Goal: Task Accomplishment & Management: Complete application form

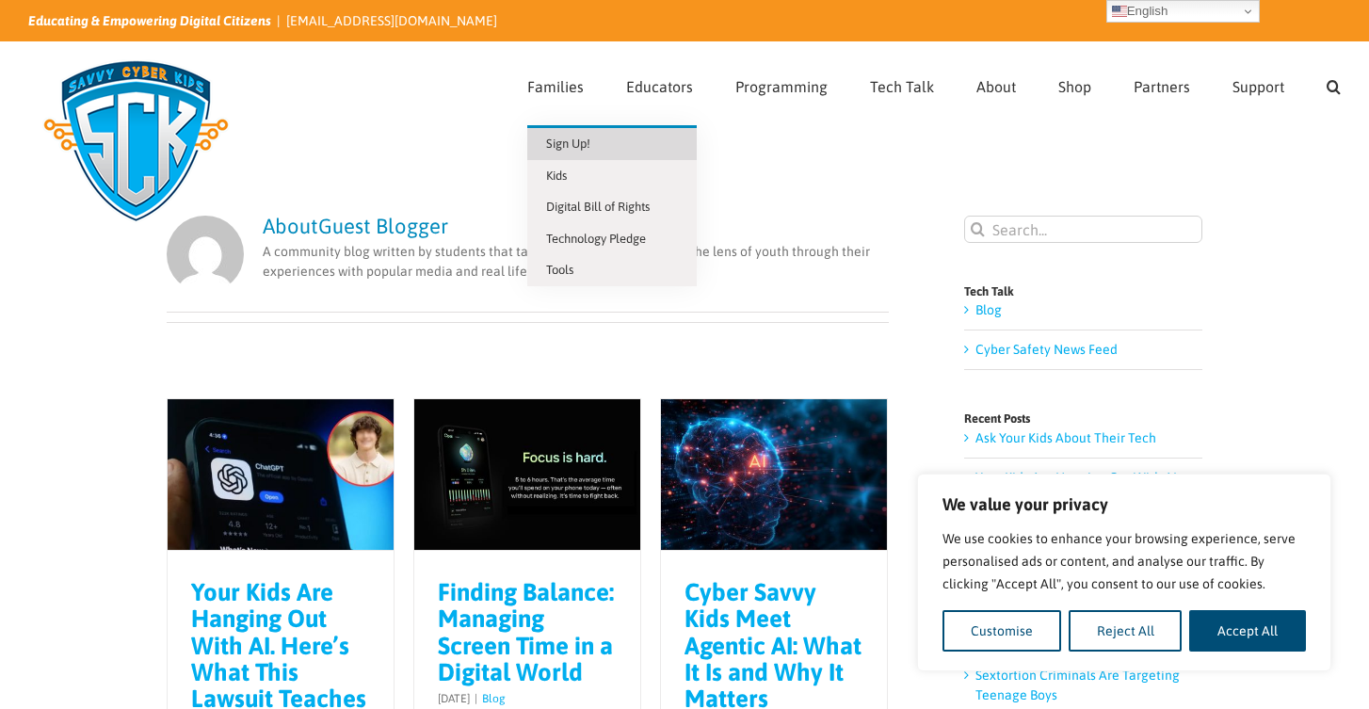
click at [574, 148] on span "Sign Up!" at bounding box center [568, 143] width 44 height 14
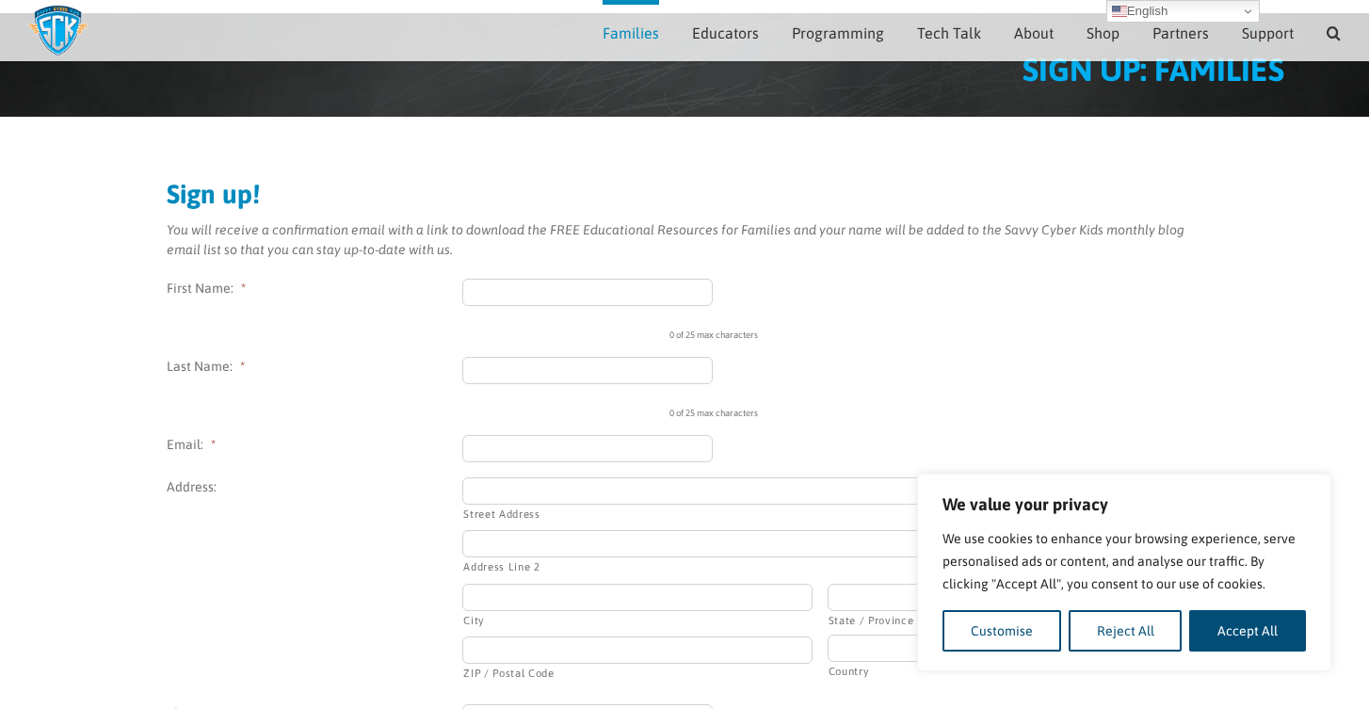
scroll to position [87, 0]
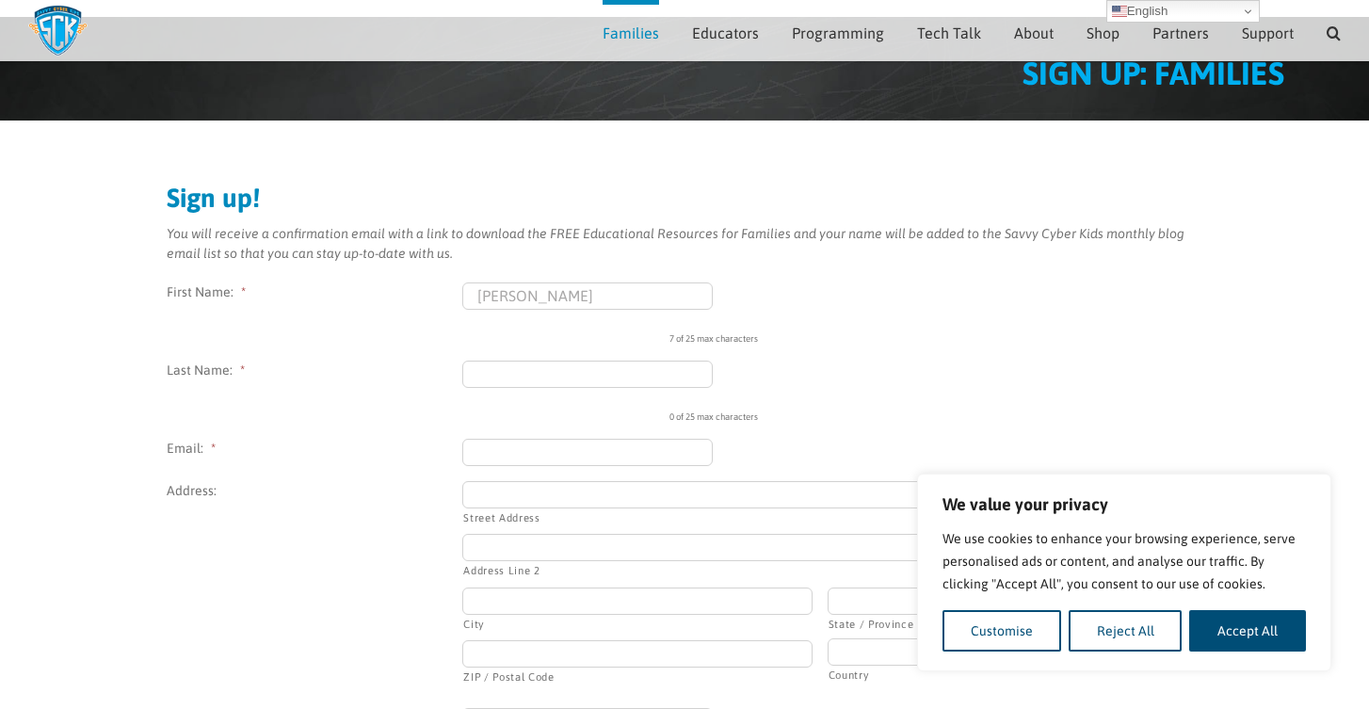
type input "[PERSON_NAME]"
type input "Begum"
type input "nousheenbegum8895@gmail.com"
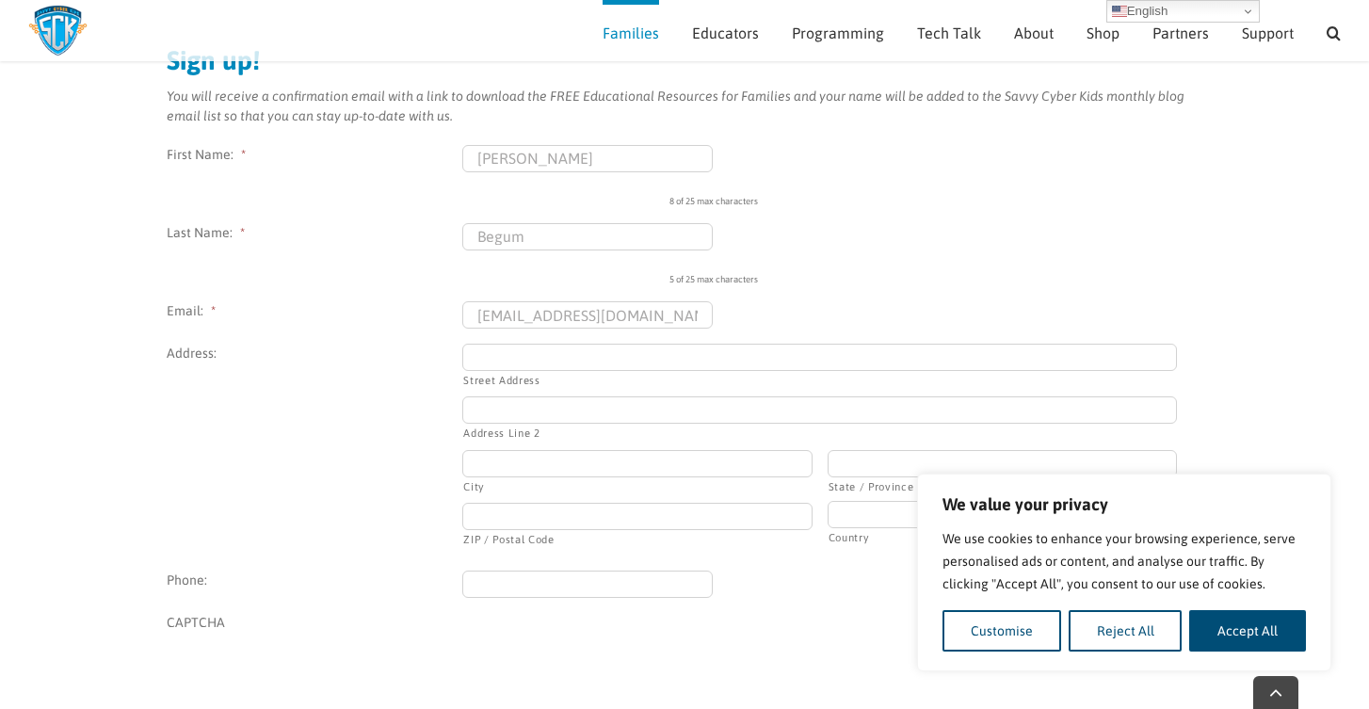
scroll to position [227, 0]
click at [1173, 636] on button "Reject All" at bounding box center [1125, 630] width 114 height 41
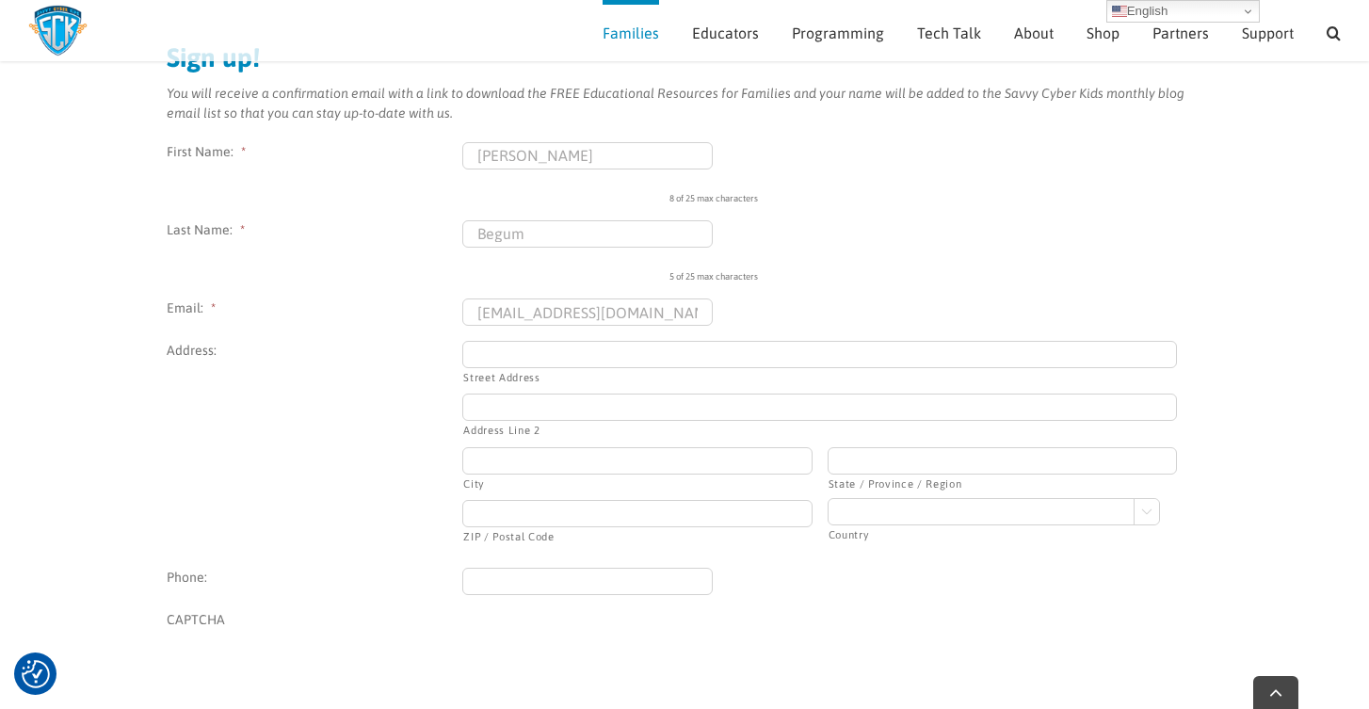
click at [553, 358] on input "Street Address" at bounding box center [819, 354] width 714 height 27
type input "9825 S 27th ST"
type input "106 apt, Franklin"
type input "F"
click at [487, 467] on input "City" at bounding box center [636, 460] width 349 height 27
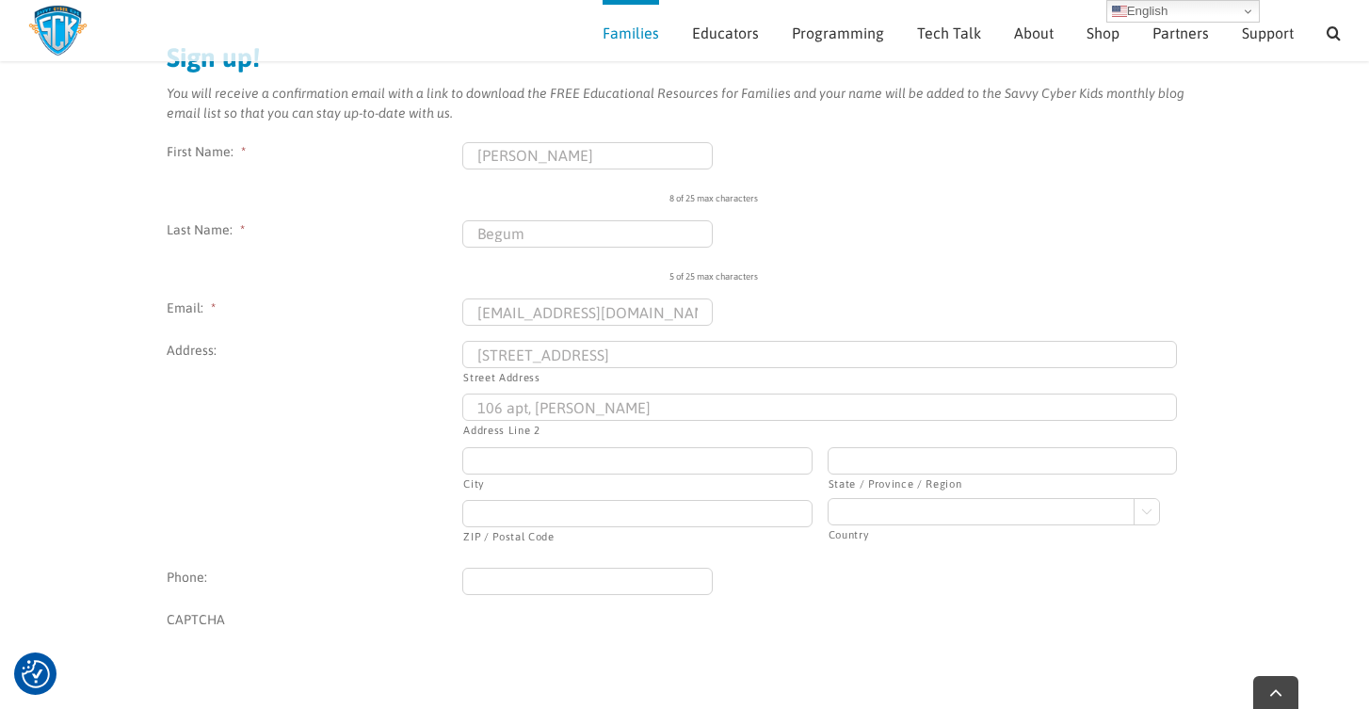
click at [793, 461] on input "City" at bounding box center [636, 460] width 349 height 27
click at [793, 460] on input "City" at bounding box center [636, 460] width 349 height 27
type input "Franklin"
click at [559, 512] on input "ZIP / Postal Code" at bounding box center [636, 513] width 349 height 27
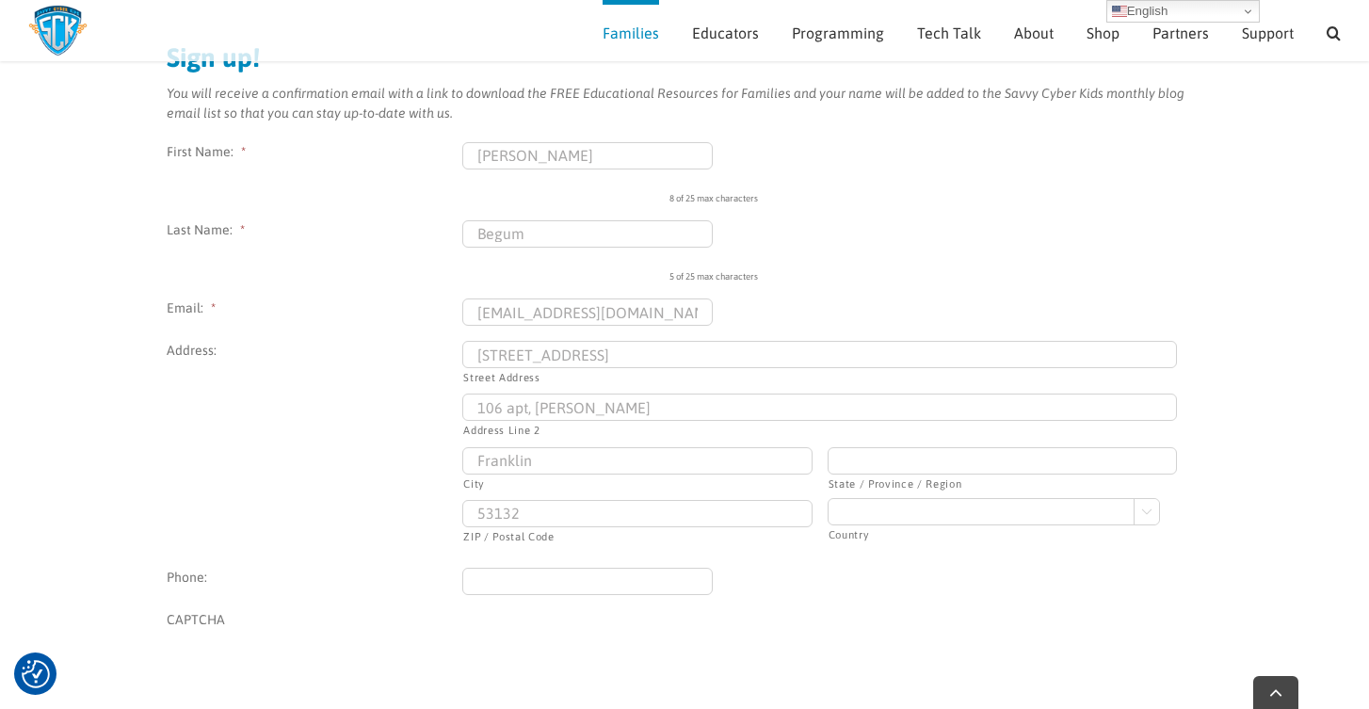
type input "53132"
type input "[US_STATE]"
select select "United States"
type input "(414) 377-2773"
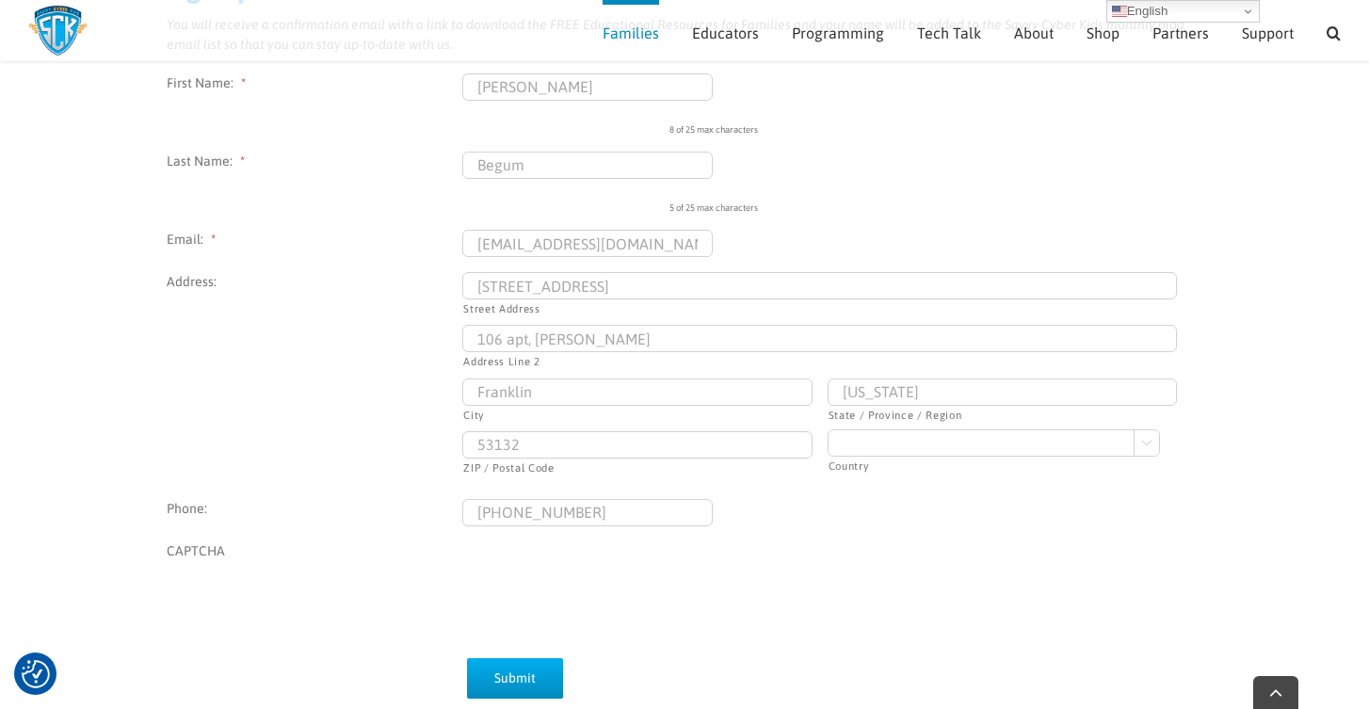
scroll to position [333, 0]
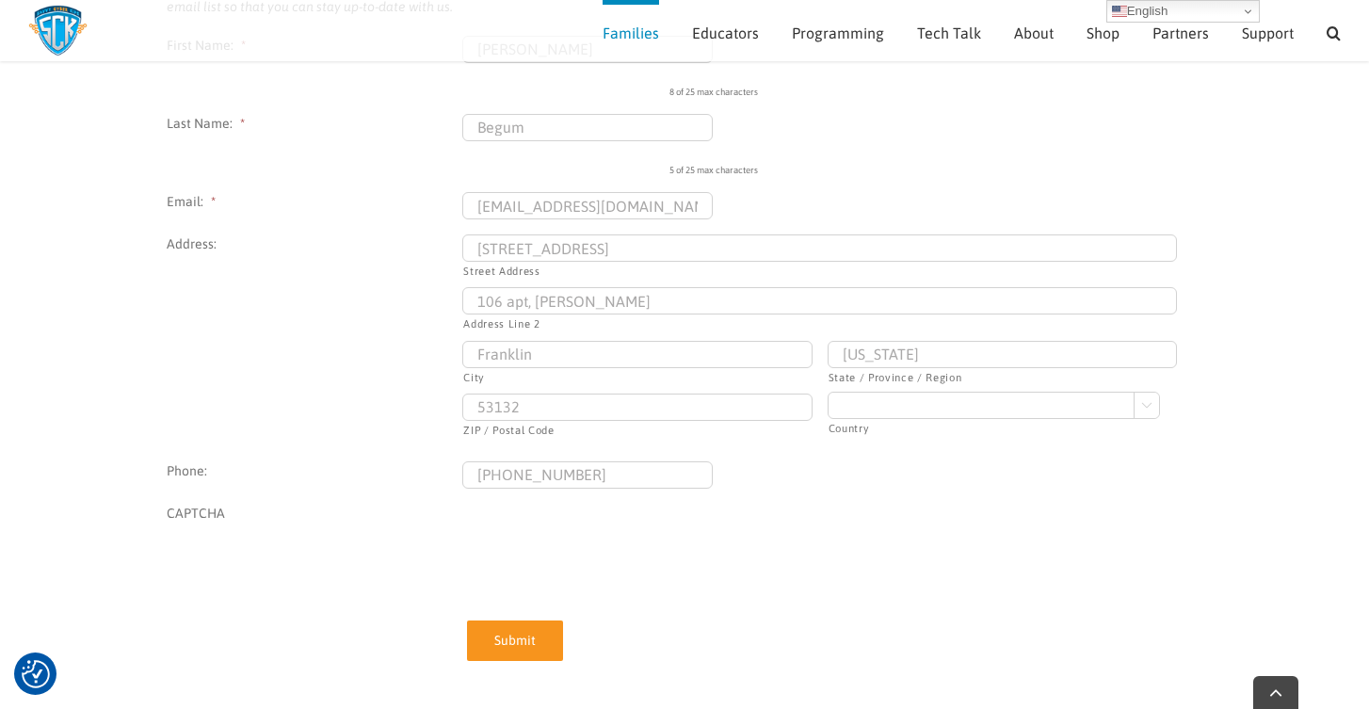
click at [497, 650] on input "Submit" at bounding box center [515, 640] width 96 height 40
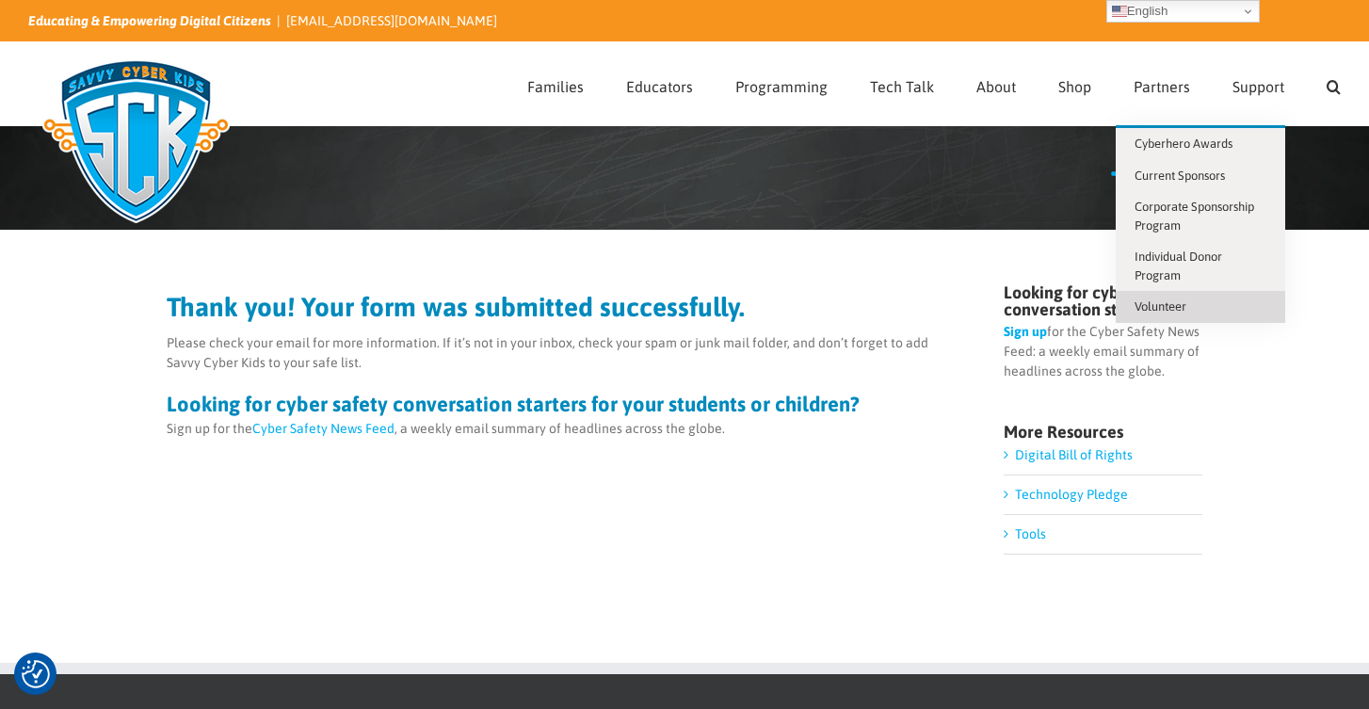
click at [1167, 303] on span "Volunteer" at bounding box center [1160, 306] width 52 height 14
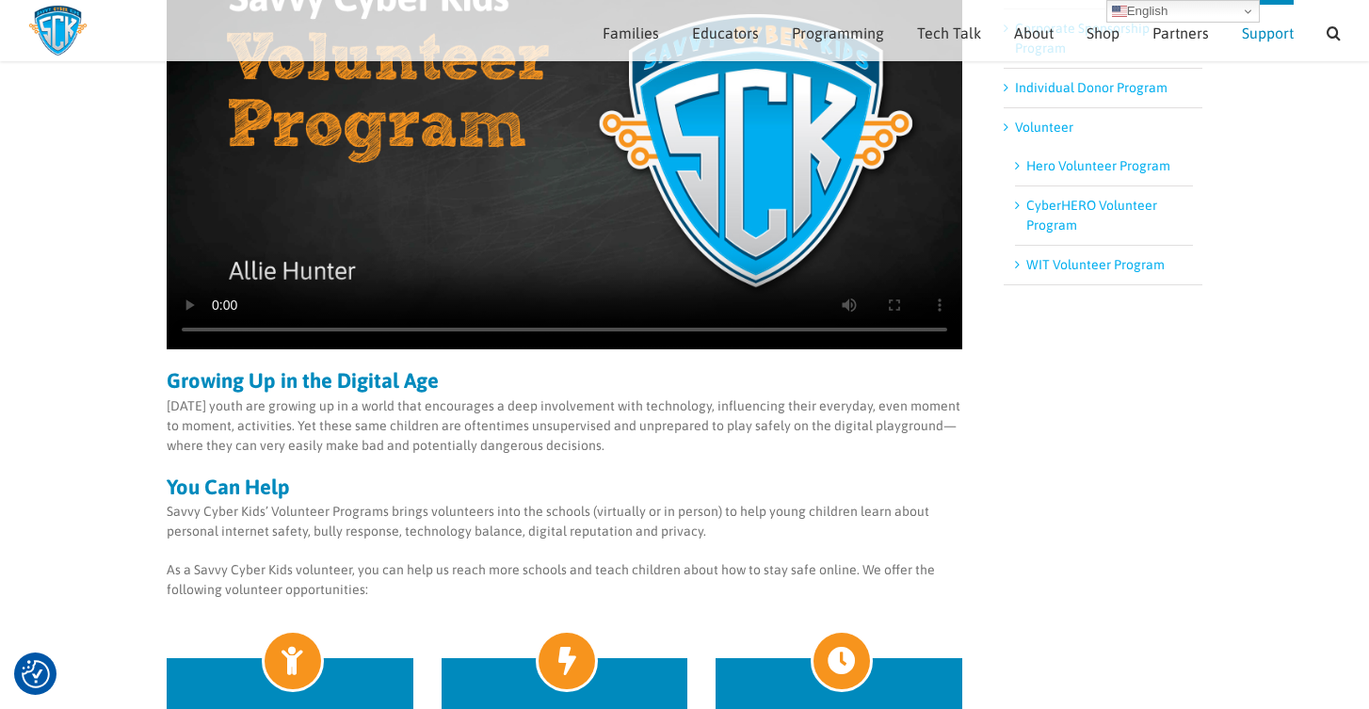
scroll to position [345, 0]
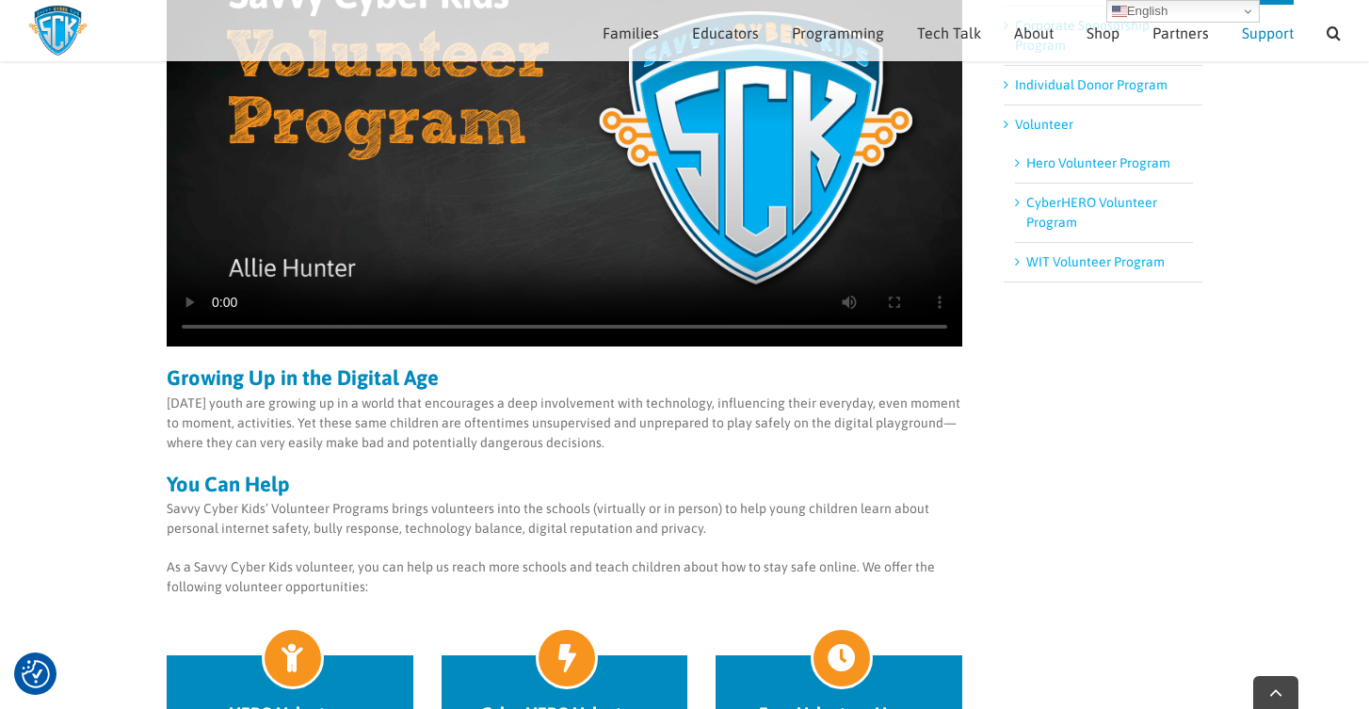
click at [1084, 258] on link "WIT Volunteer Program" at bounding box center [1095, 261] width 138 height 15
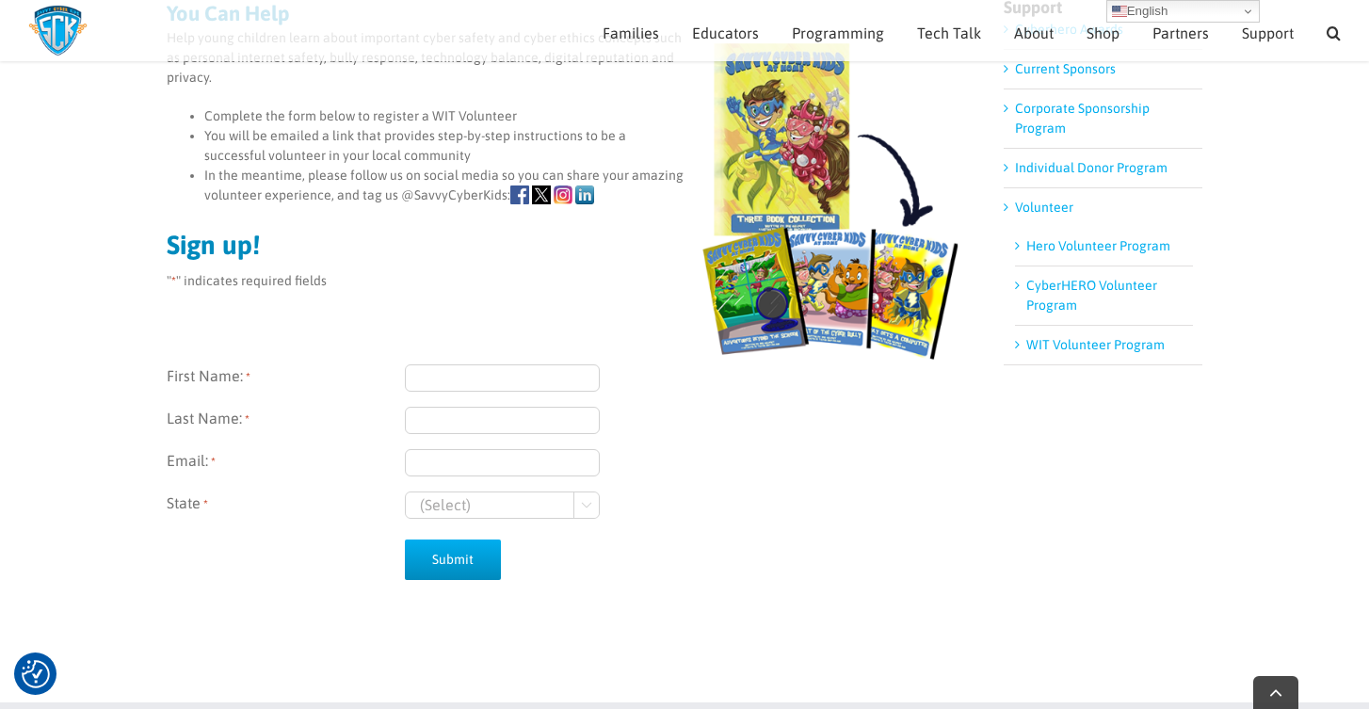
scroll to position [263, 0]
type input "Nousheen"
type input "Begum"
type input "nosuheenbegum8895@gmail.com"
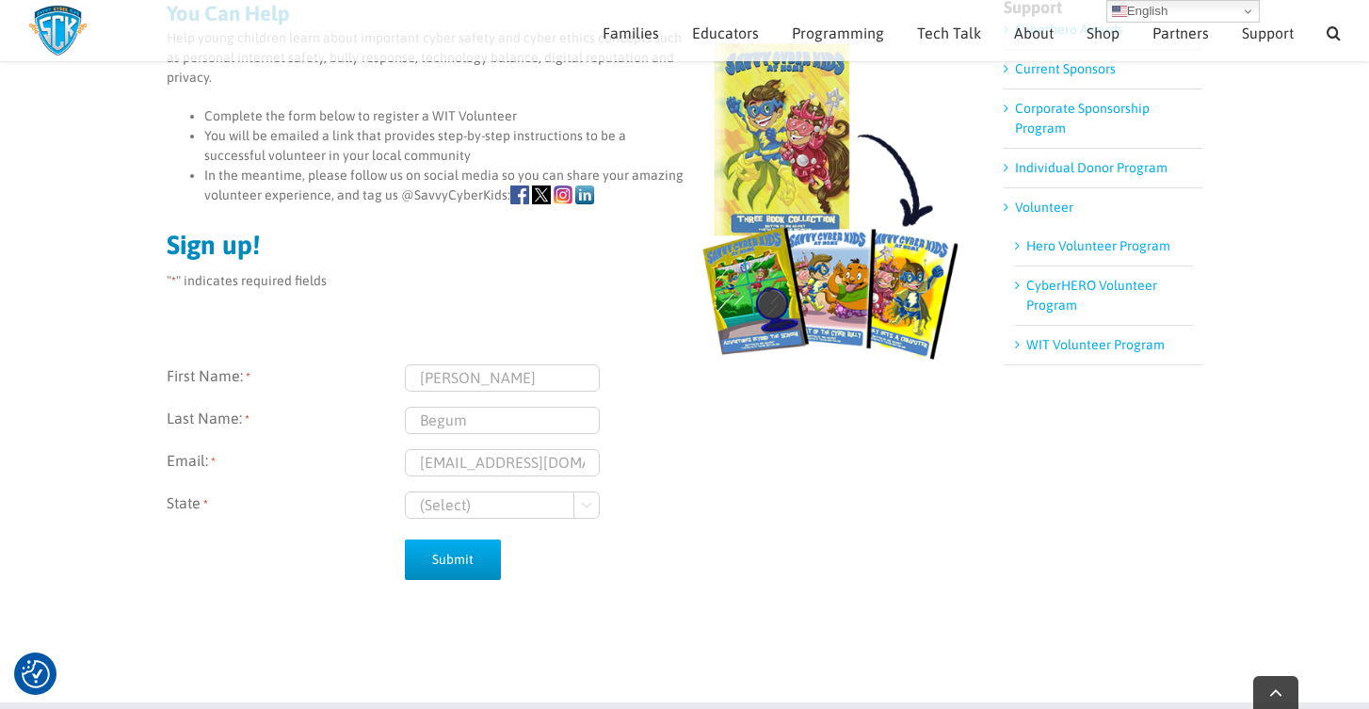
click at [477, 486] on div "First Name: * Nousheen Last Name: * Begum Email: * nosuheenbegum8895@gmail.com …" at bounding box center [564, 441] width 795 height 154
select select "Wisconsin"
click at [506, 473] on input "nosuheenbegum8895@gmail.com" at bounding box center [502, 462] width 195 height 27
type input "nousheenbegum8895@gmail.com"
click at [463, 549] on input "Submit" at bounding box center [453, 559] width 96 height 40
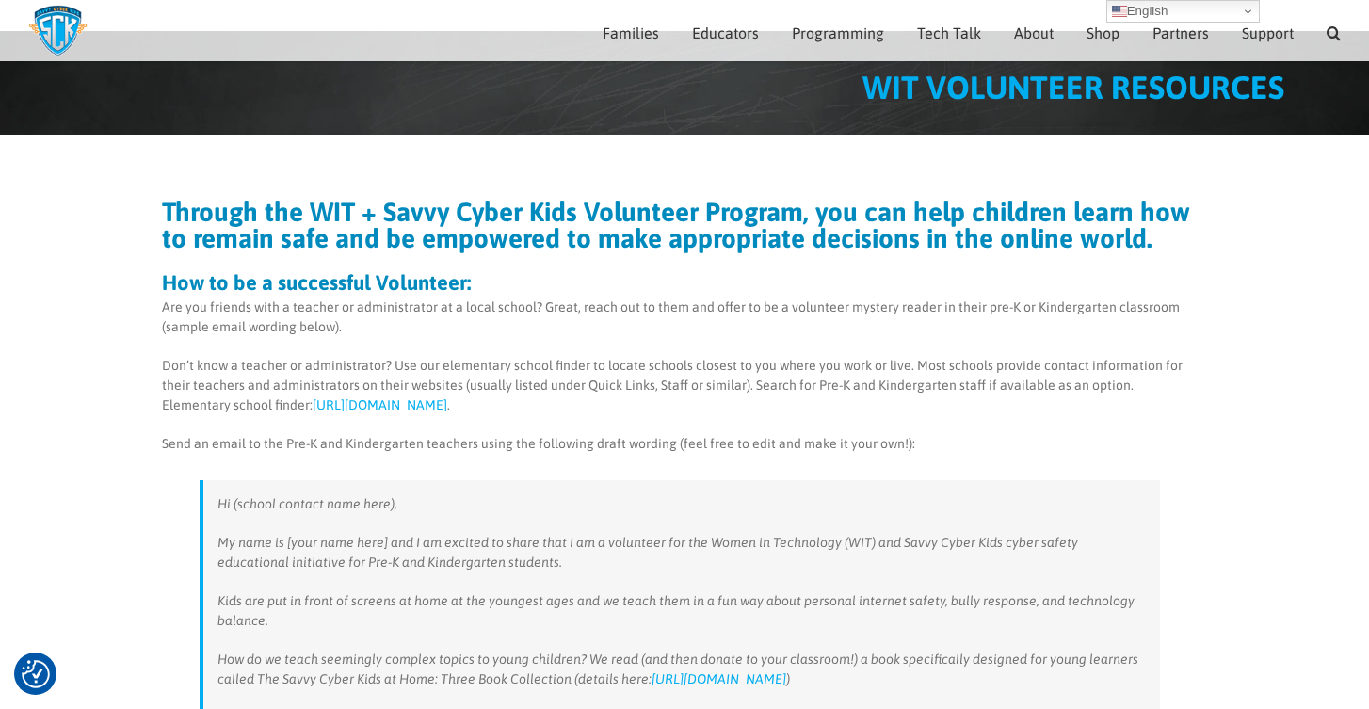
scroll to position [113, 0]
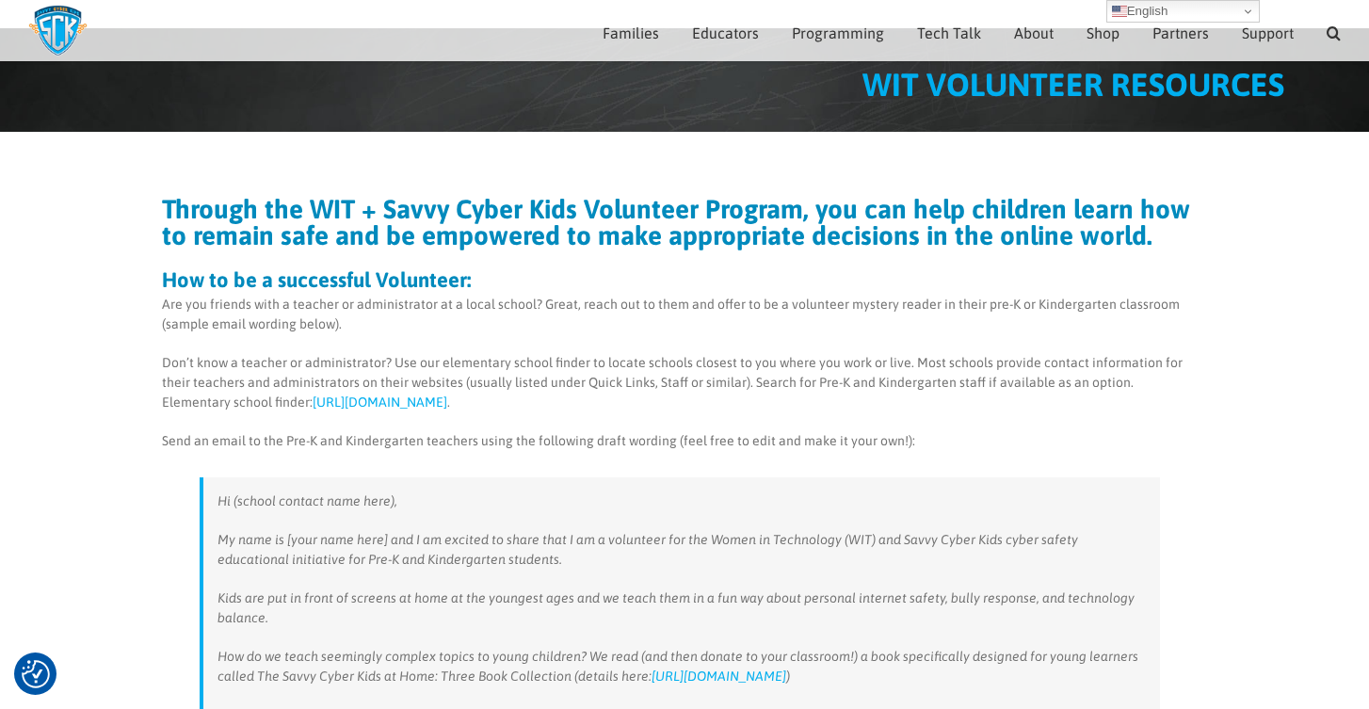
click at [527, 404] on p "Don’t know a teacher or administrator? Use our elementary school finder to loca…" at bounding box center [679, 382] width 1035 height 59
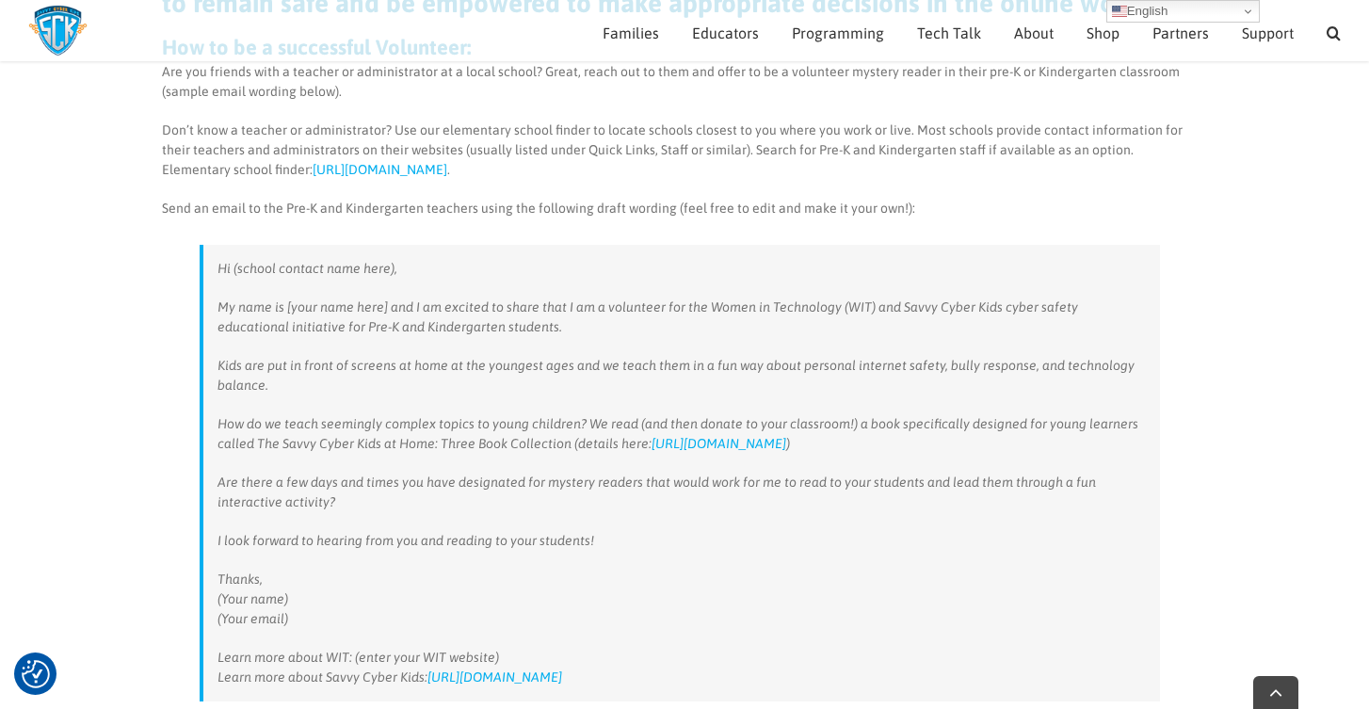
scroll to position [347, 0]
drag, startPoint x: 870, startPoint y: 147, endPoint x: 943, endPoint y: 147, distance: 73.4
click at [943, 146] on p "Don’t know a teacher or administrator? Use our elementary school finder to loca…" at bounding box center [679, 148] width 1035 height 59
copy p "Kindergarten"
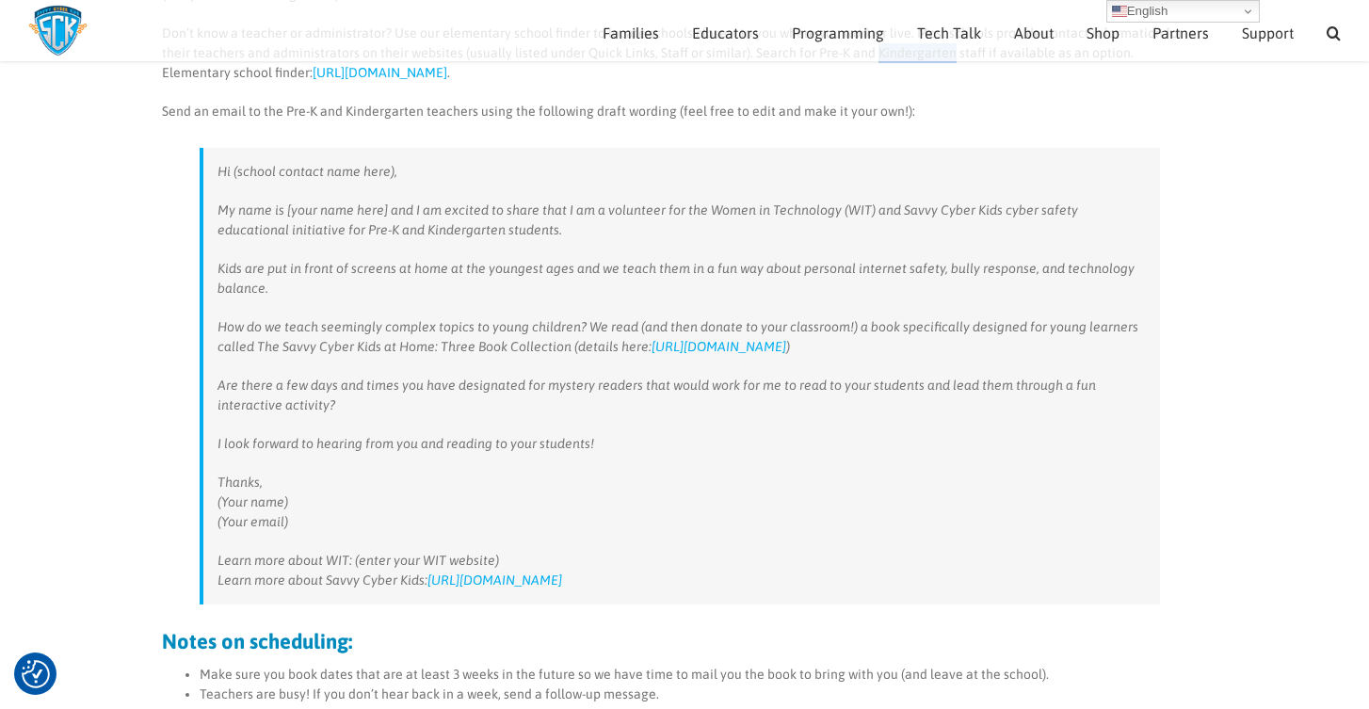
scroll to position [435, 0]
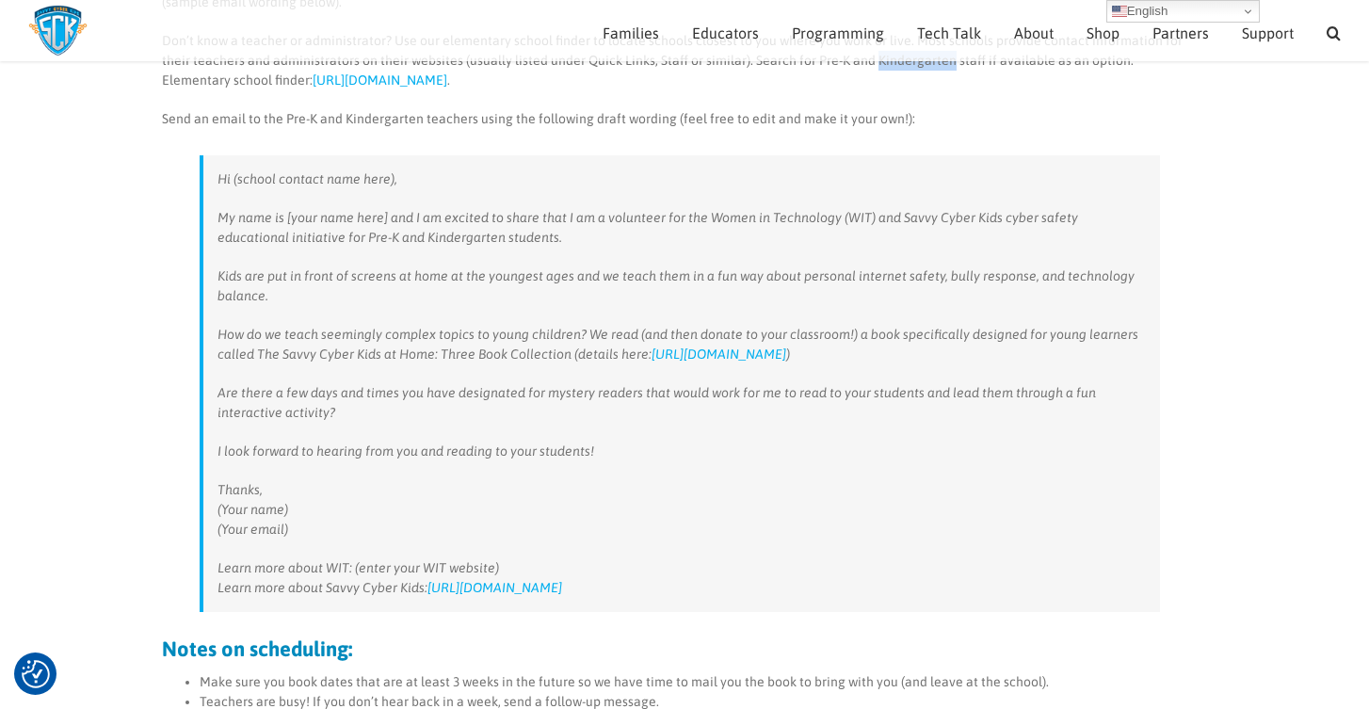
drag, startPoint x: 598, startPoint y: 599, endPoint x: 210, endPoint y: 215, distance: 545.8
click at [210, 215] on blockquote "Hi (school contact name here), My name is [your name here] and I am excited to …" at bounding box center [680, 383] width 960 height 457
click at [213, 182] on blockquote "Hi (school contact name here), My name is [your name here] and I am excited to …" at bounding box center [680, 383] width 960 height 457
drag, startPoint x: 213, startPoint y: 178, endPoint x: 635, endPoint y: 611, distance: 605.1
click at [635, 611] on blockquote "Hi (school contact name here), My name is [your name here] and I am excited to …" at bounding box center [680, 383] width 960 height 457
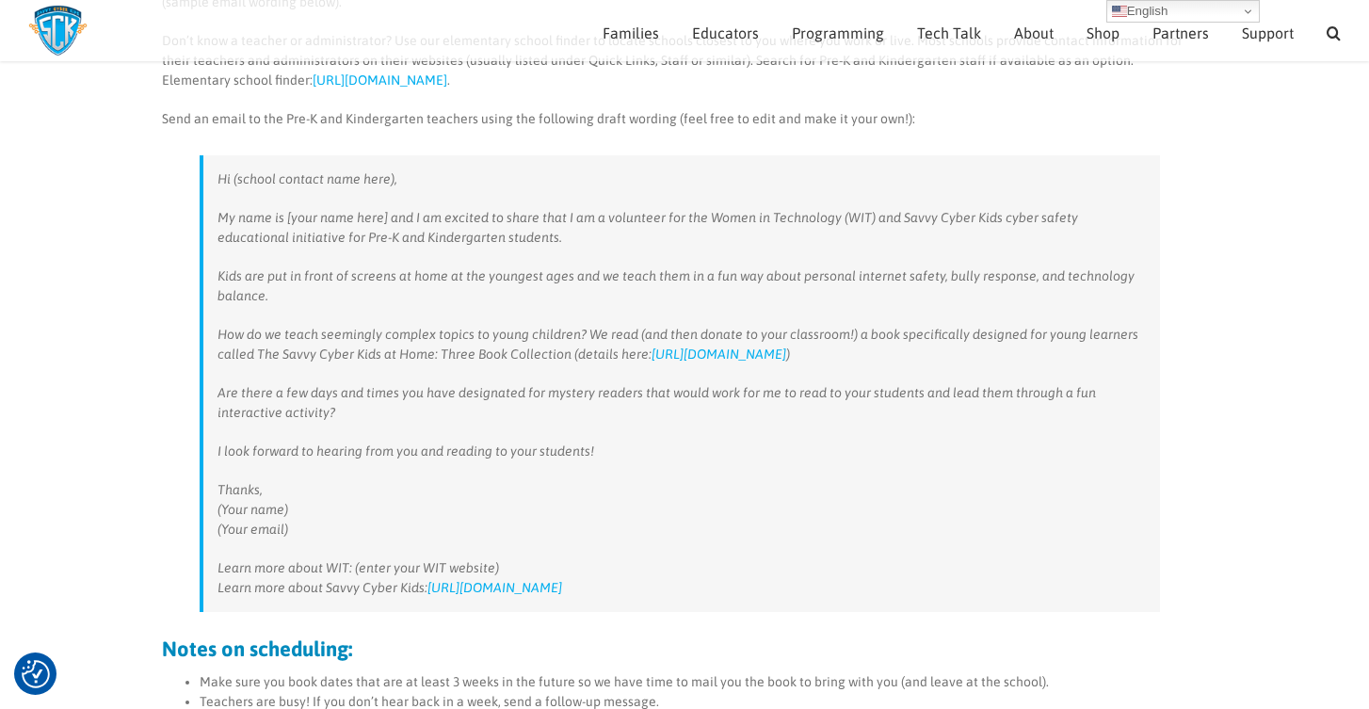
copy blockquote "Hi (school contact name here), My name is [your name here] and I am excited to …"
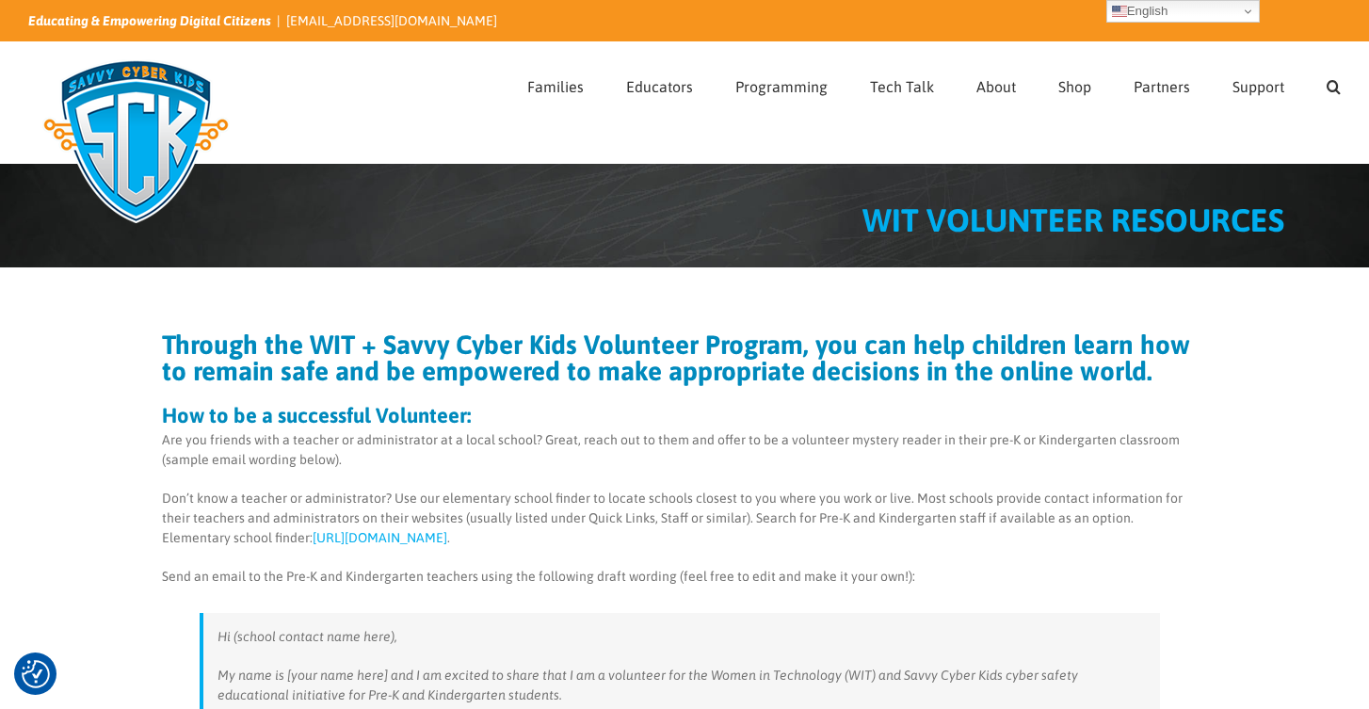
scroll to position [0, 0]
click at [173, 101] on img at bounding box center [136, 141] width 216 height 188
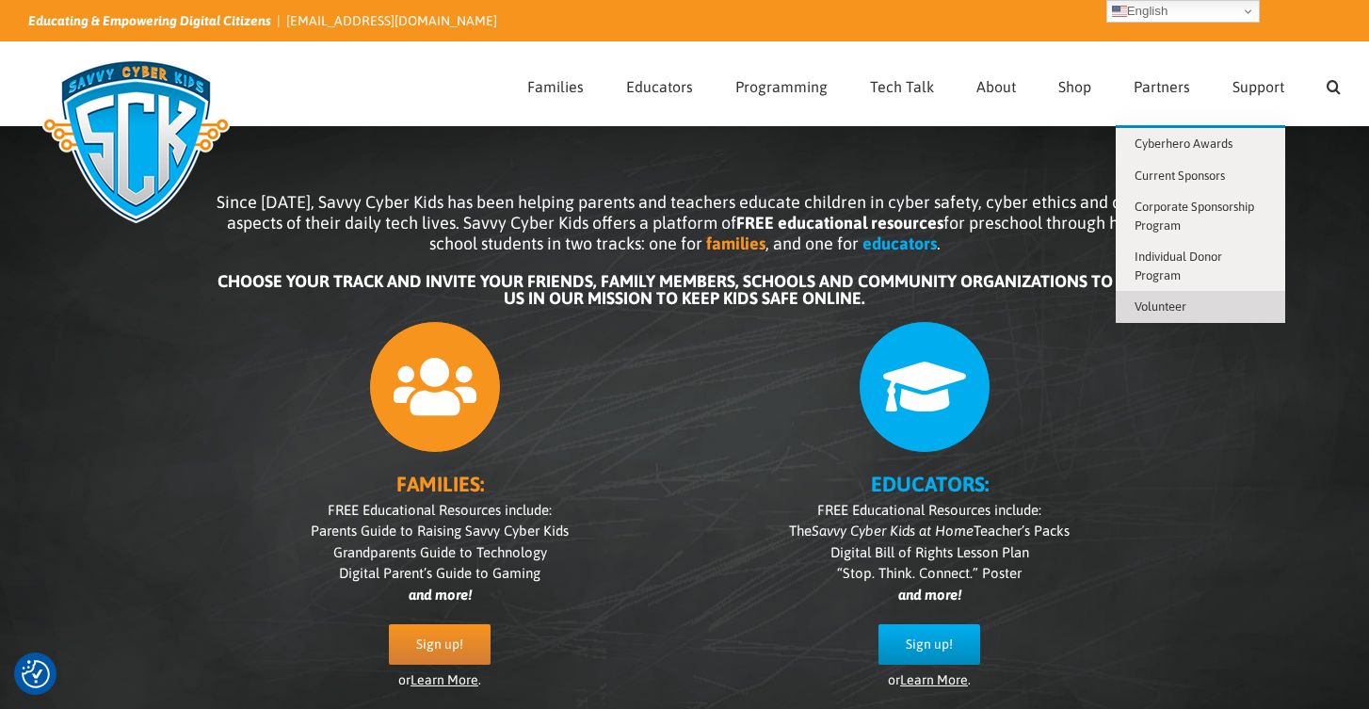
click at [1172, 308] on span "Volunteer" at bounding box center [1160, 306] width 52 height 14
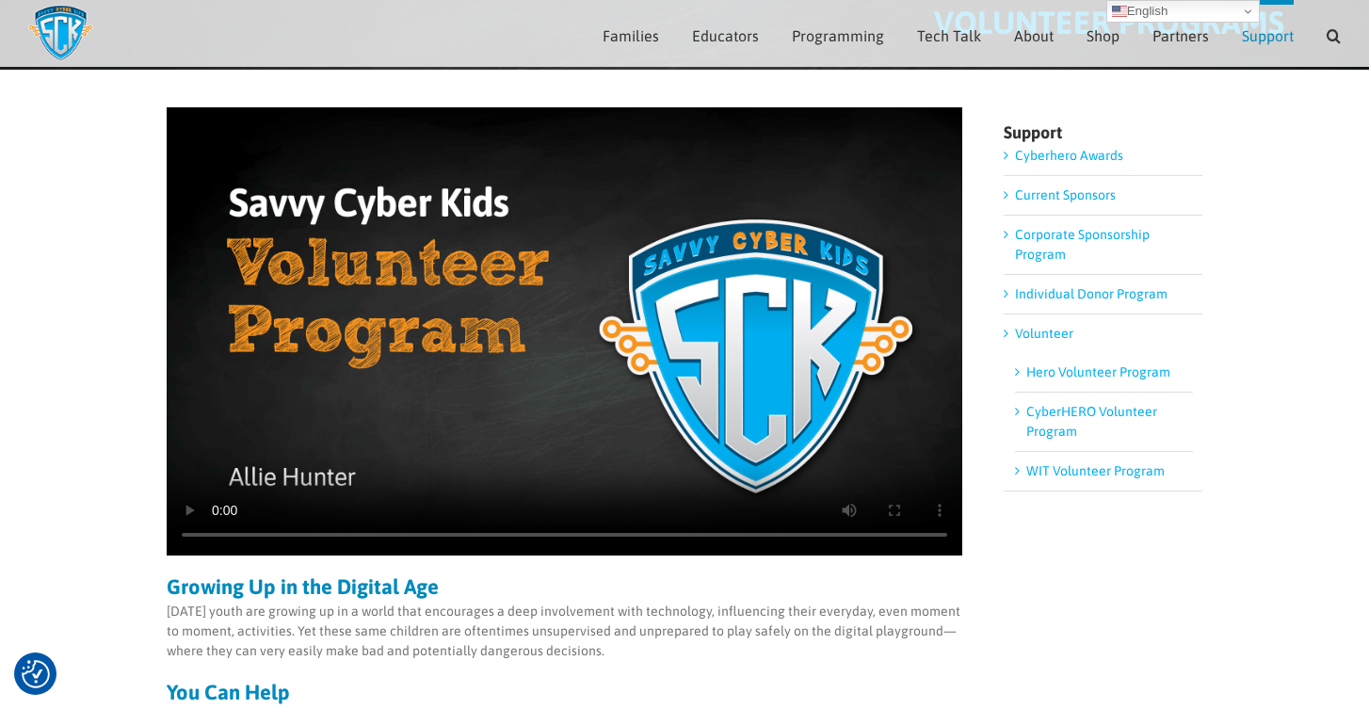
scroll to position [156, 0]
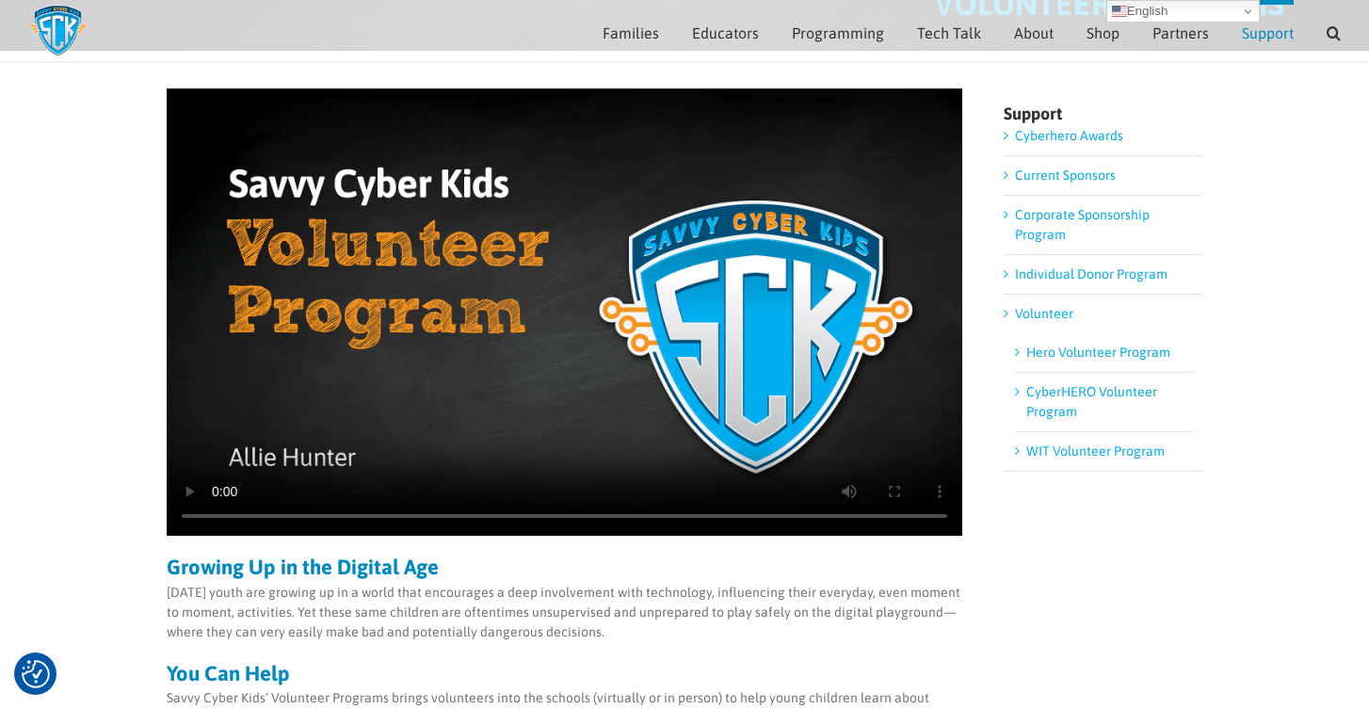
click at [1079, 446] on link "WIT Volunteer Program" at bounding box center [1095, 450] width 138 height 15
